Goal: Information Seeking & Learning: Learn about a topic

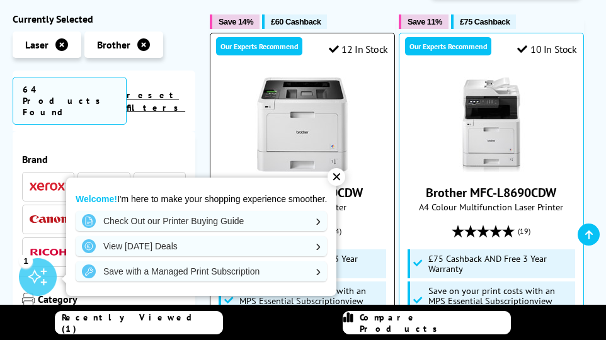
scroll to position [236, 0]
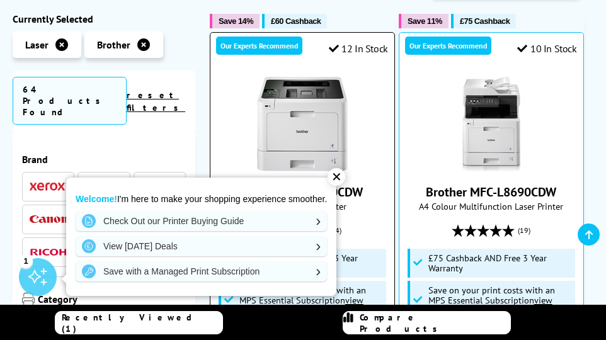
click at [339, 177] on div "✕" at bounding box center [336, 177] width 18 height 18
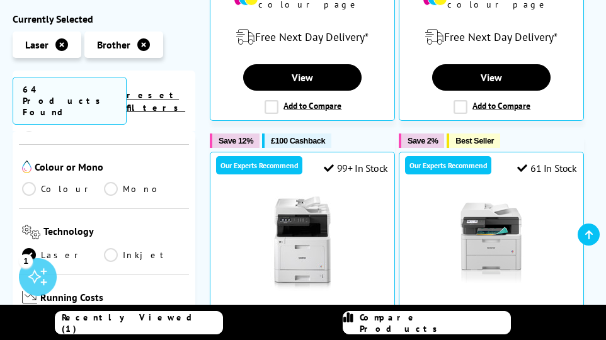
scroll to position [295, 0]
click at [139, 181] on link "Mono" at bounding box center [145, 188] width 82 height 14
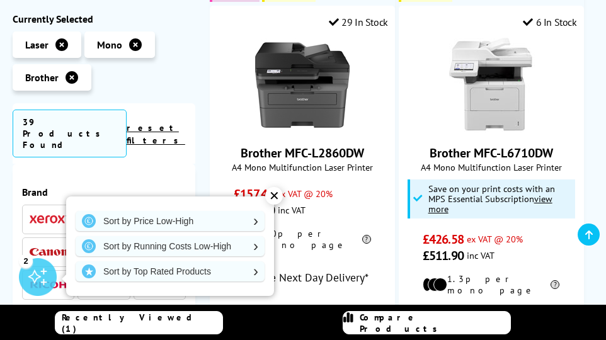
scroll to position [295, 0]
click at [186, 60] on ul "Laser Mono Brother" at bounding box center [104, 63] width 183 height 65
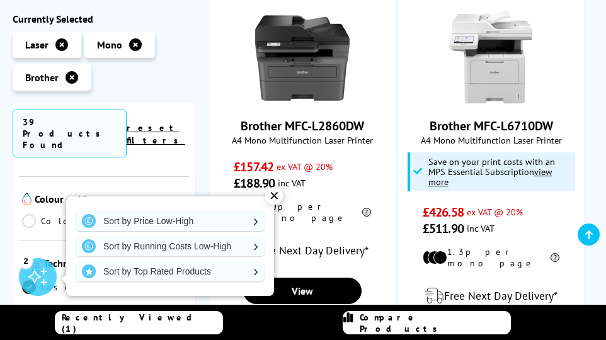
scroll to position [680, 0]
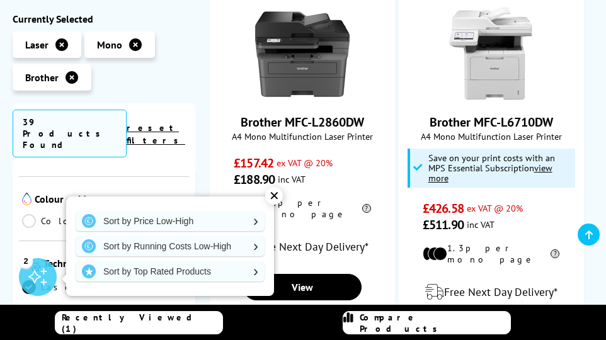
click at [76, 214] on link "Colour" at bounding box center [63, 221] width 82 height 14
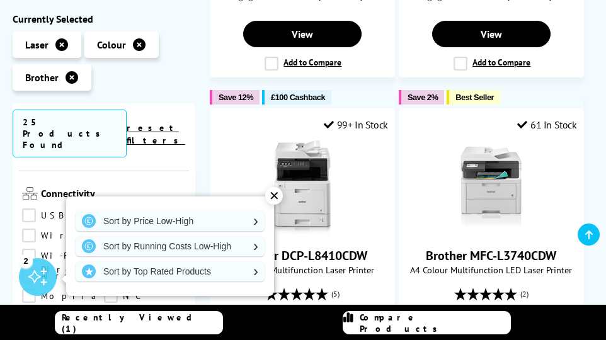
scroll to position [511, 0]
click at [31, 228] on link "Wireless" at bounding box center [68, 235] width 93 height 14
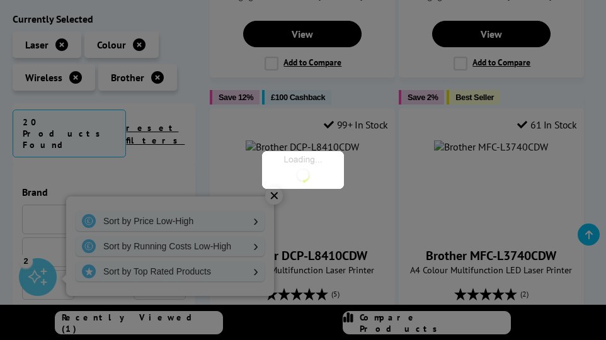
scroll to position [511, 0]
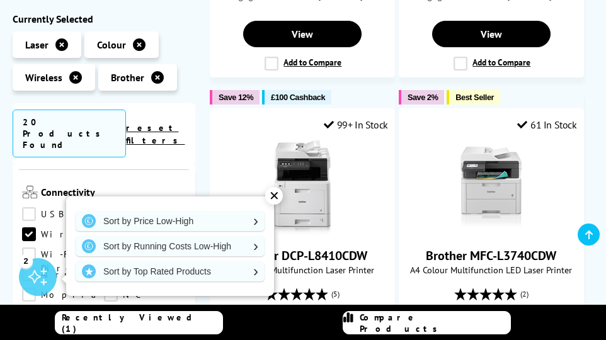
click at [110, 208] on link "Network" at bounding box center [145, 215] width 82 height 14
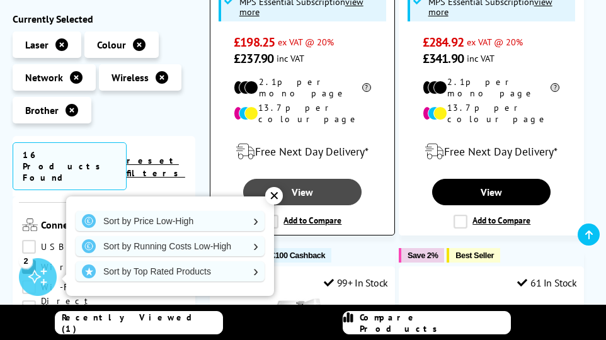
scroll to position [531, 0]
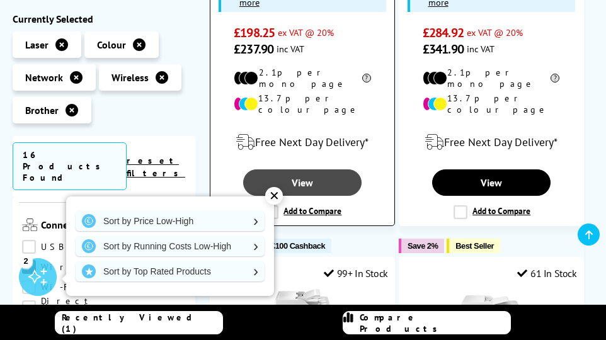
click at [314, 169] on link "View" at bounding box center [302, 182] width 118 height 26
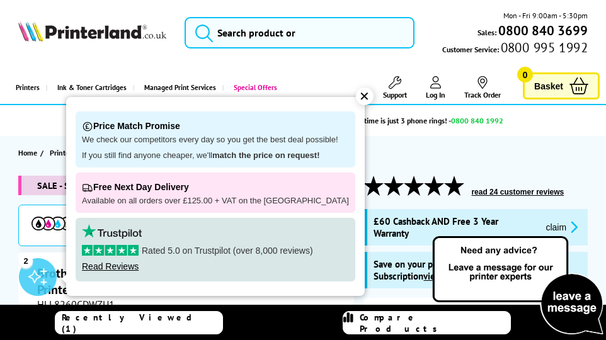
click at [356, 98] on div "✕" at bounding box center [365, 97] width 18 height 18
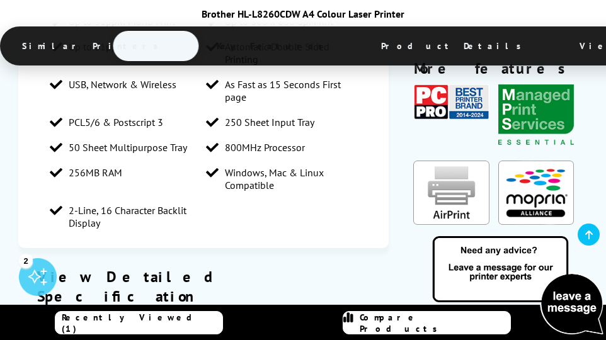
scroll to position [2716, 0]
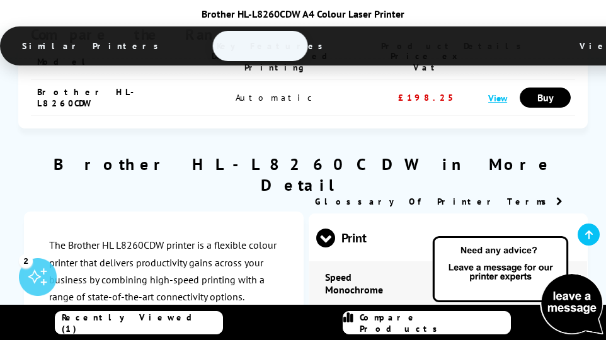
scroll to position [3624, 0]
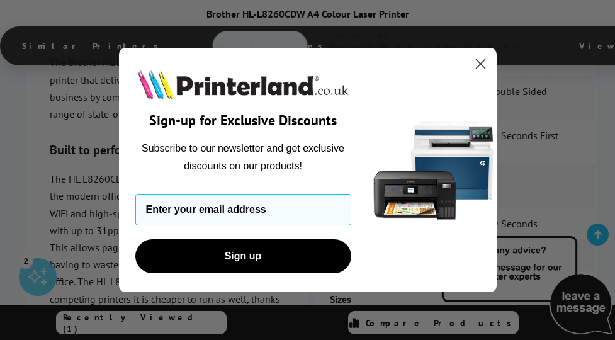
click at [482, 60] on circle "Close dialog" at bounding box center [480, 64] width 21 height 21
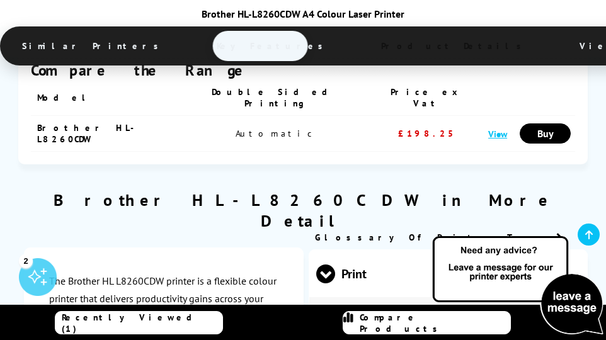
scroll to position [3252, 0]
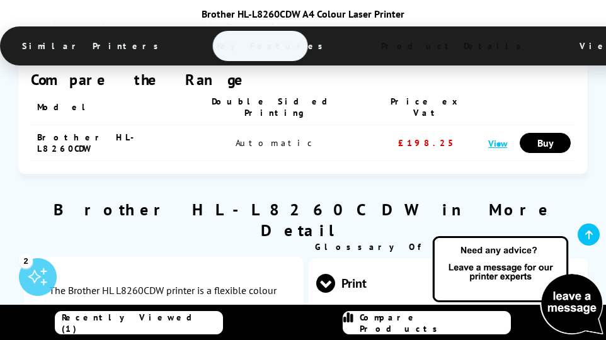
click at [198, 45] on span "Key Features" at bounding box center [273, 46] width 151 height 30
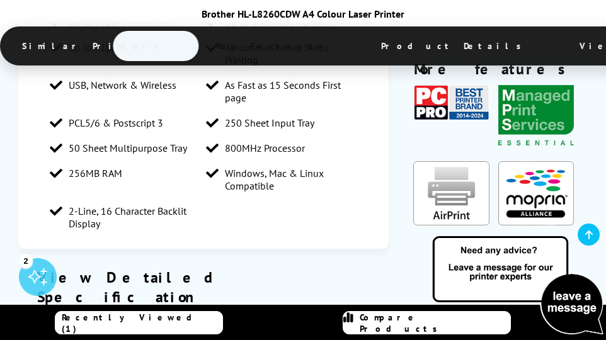
scroll to position [2714, 0]
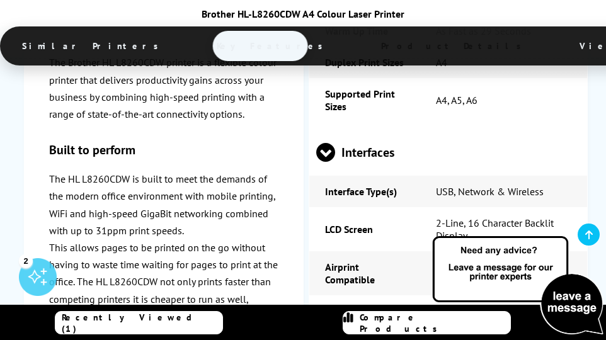
scroll to position [3852, 0]
click at [198, 47] on span "Key Features" at bounding box center [273, 46] width 151 height 30
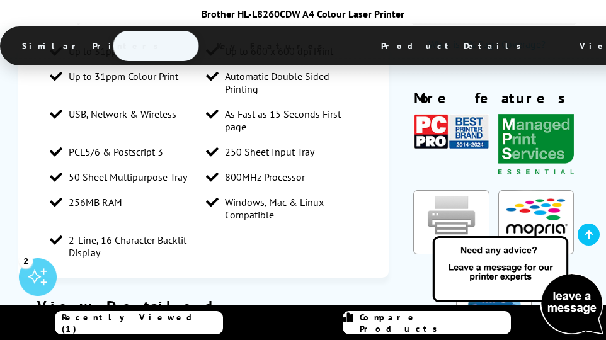
scroll to position [2685, 0]
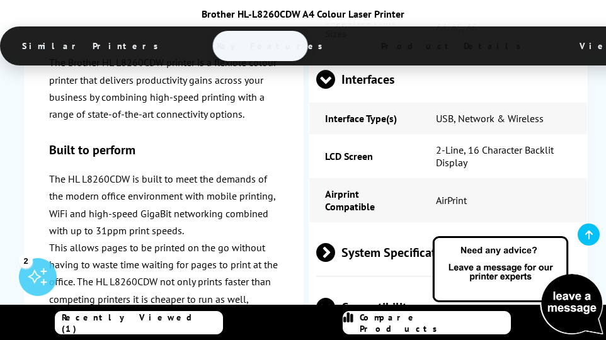
scroll to position [3923, 0]
